Goal: Task Accomplishment & Management: Manage account settings

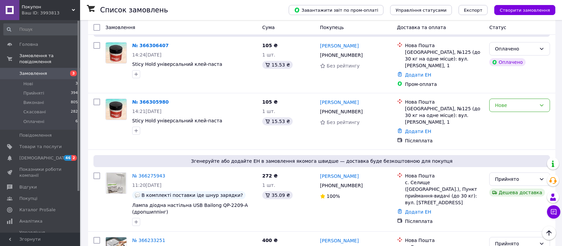
scroll to position [95, 0]
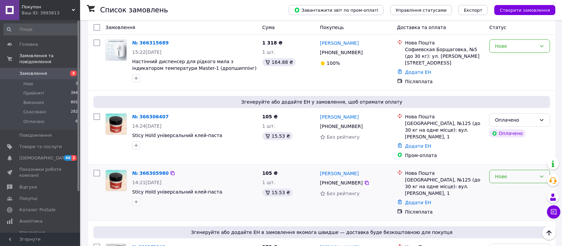
click at [502, 169] on div "Нове" at bounding box center [519, 175] width 61 height 13
click at [503, 180] on li "Прийнято" at bounding box center [519, 182] width 60 height 12
click at [159, 114] on link "№ 366306407" at bounding box center [150, 116] width 36 height 5
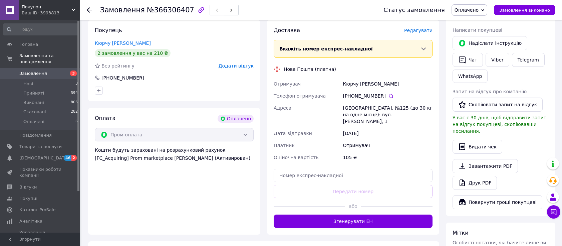
scroll to position [134, 0]
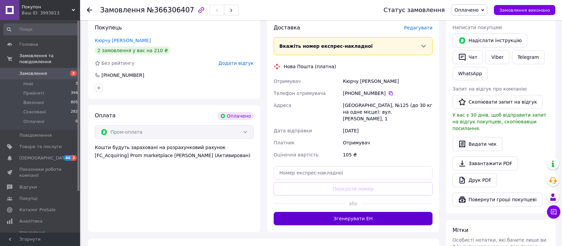
click at [342, 212] on button "Згенерувати ЕН" at bounding box center [353, 218] width 159 height 13
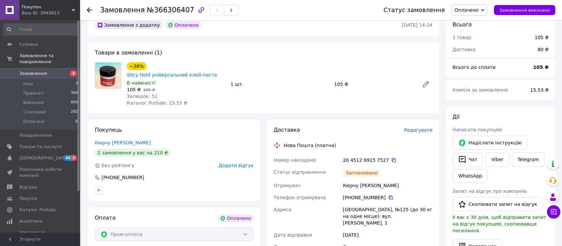
scroll to position [15, 0]
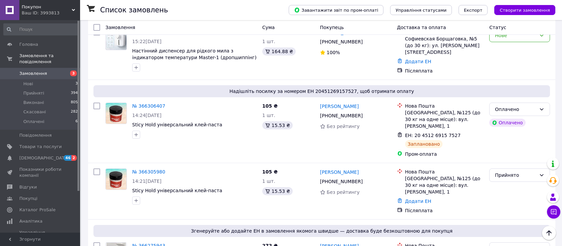
scroll to position [117, 0]
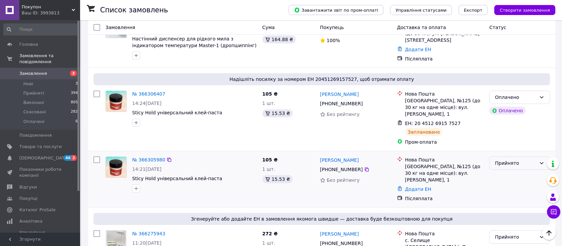
click at [514, 159] on div "Прийнято" at bounding box center [515, 162] width 41 height 7
click at [499, 178] on li "Скасовано" at bounding box center [519, 181] width 60 height 12
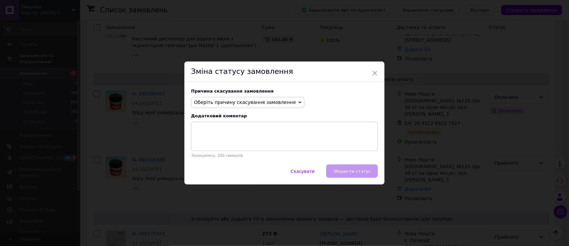
click at [277, 103] on span "Оберіть причину скасування замовлення" at bounding box center [245, 101] width 102 height 5
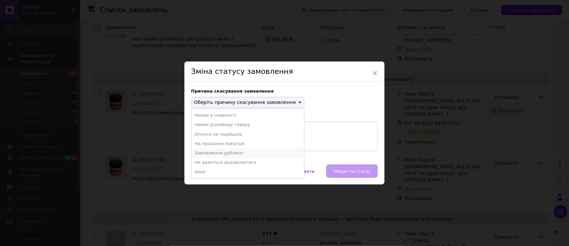
click at [216, 151] on li "Замовлення-дублікат" at bounding box center [247, 152] width 113 height 9
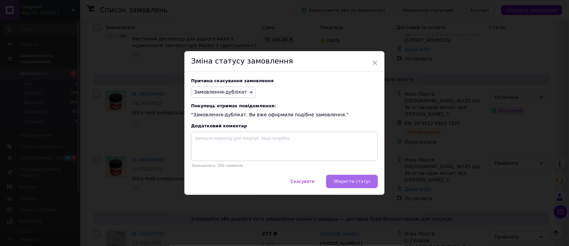
click at [342, 180] on span "Зберегти статус" at bounding box center [352, 180] width 38 height 5
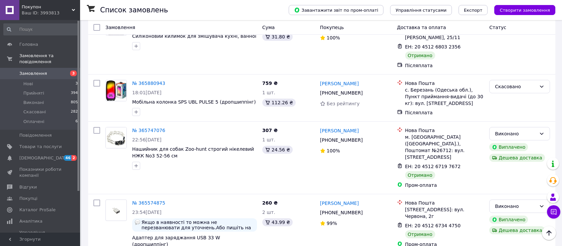
scroll to position [974, 0]
